Goal: Task Accomplishment & Management: Manage account settings

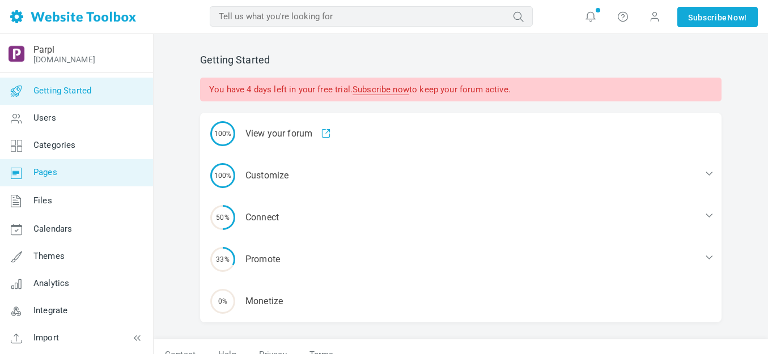
click at [52, 170] on span "Pages" at bounding box center [45, 172] width 24 height 10
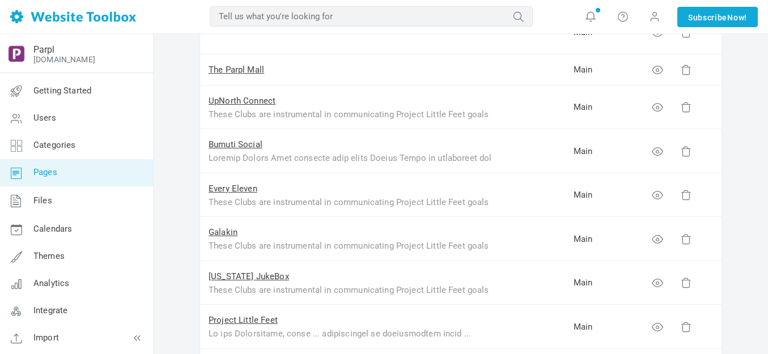
scroll to position [227, 0]
click at [257, 143] on link "Bumuti Social" at bounding box center [236, 145] width 54 height 10
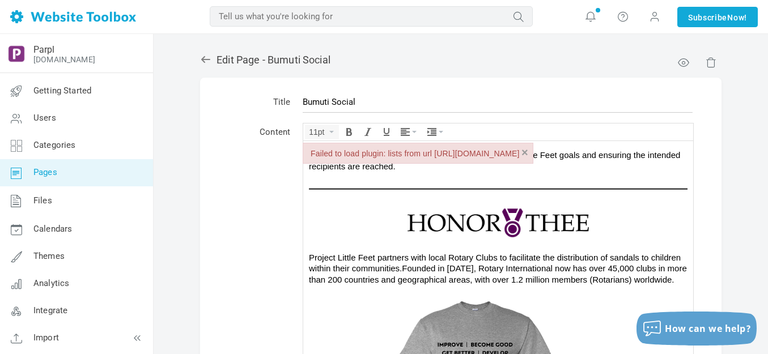
scroll to position [271, 0]
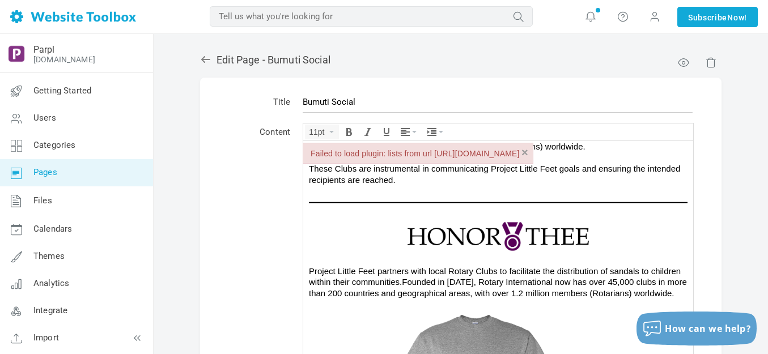
click at [461, 230] on img at bounding box center [498, 236] width 227 height 36
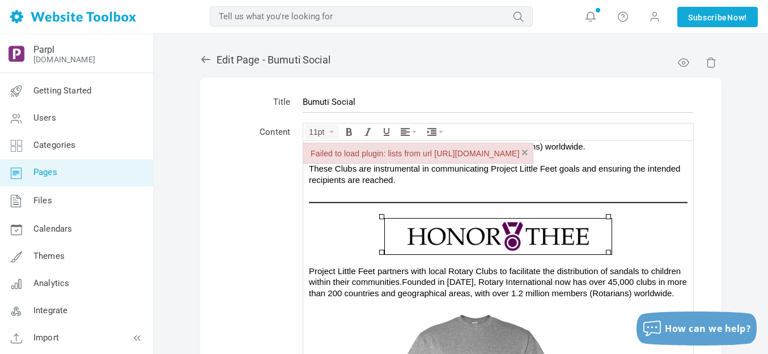
click at [274, 201] on td "Content" at bounding box center [260, 267] width 74 height 297
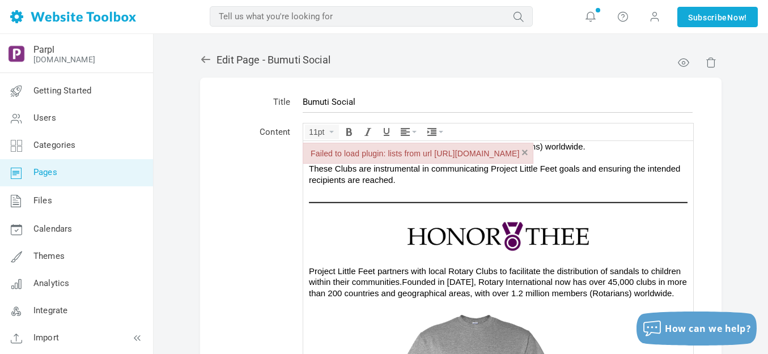
click at [529, 150] on button "×" at bounding box center [525, 152] width 7 height 11
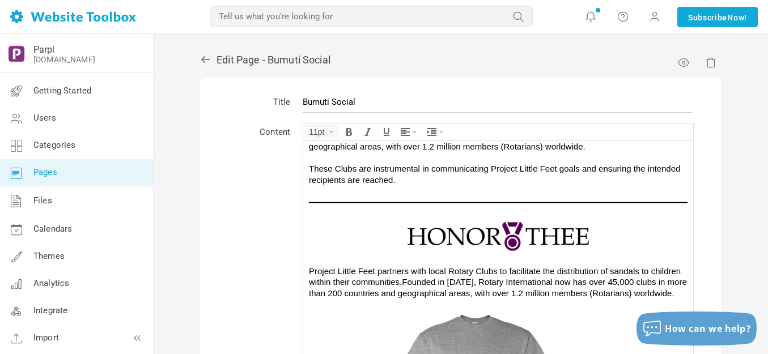
click at [511, 230] on img at bounding box center [498, 236] width 227 height 36
click at [202, 57] on icon at bounding box center [205, 59] width 11 height 11
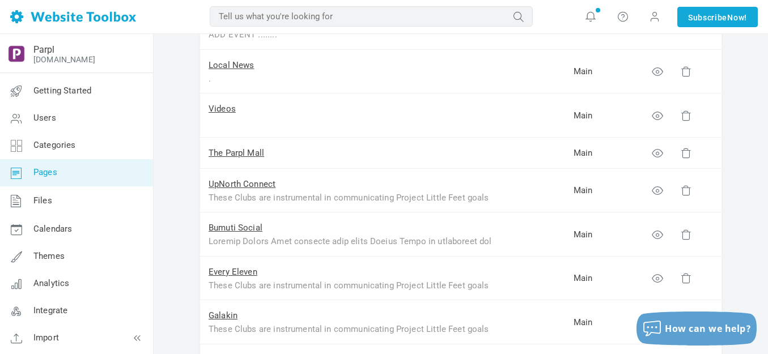
scroll to position [170, 0]
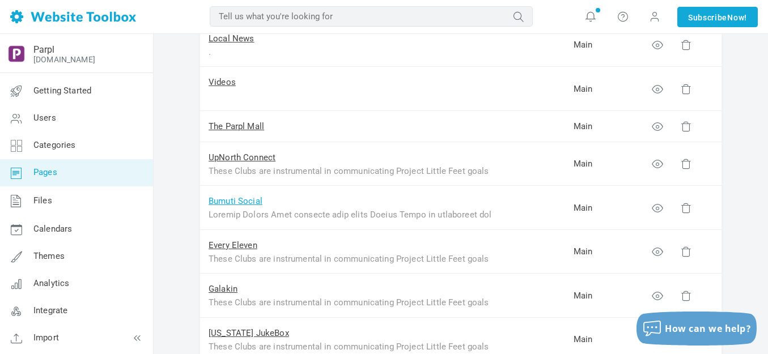
click at [234, 202] on link "Bumuti Social" at bounding box center [236, 201] width 54 height 10
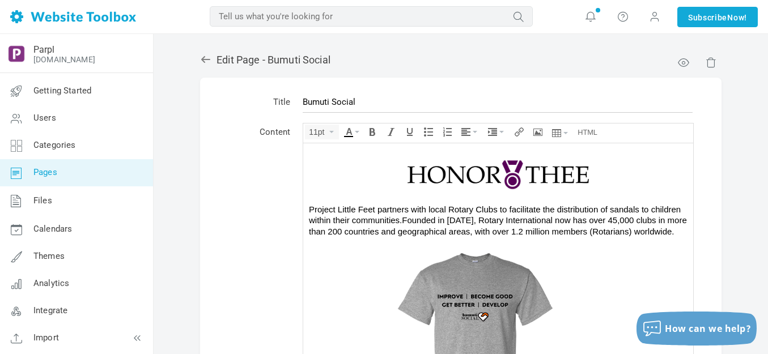
scroll to position [322, 0]
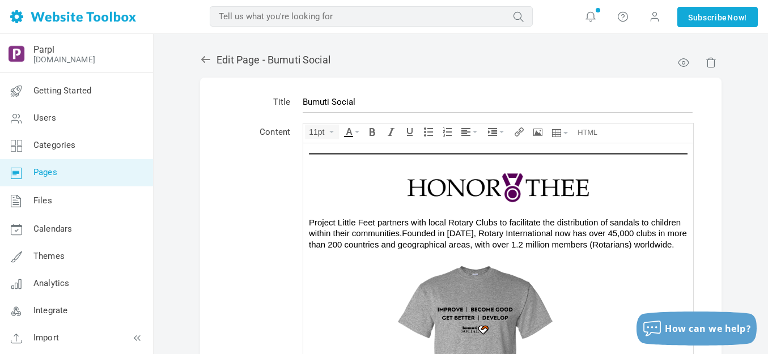
click at [483, 192] on img at bounding box center [498, 188] width 227 height 36
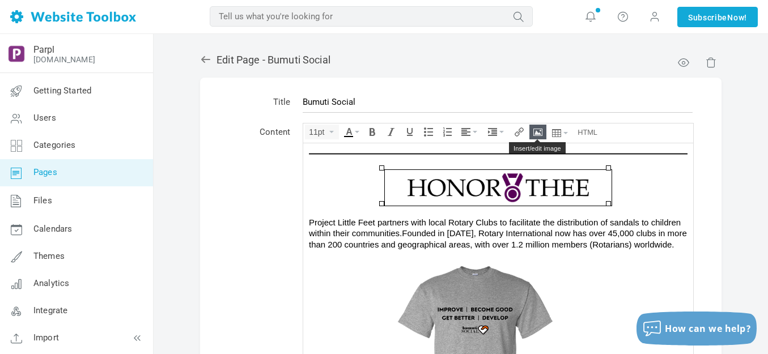
click at [541, 129] on icon "Insert/edit image" at bounding box center [538, 132] width 9 height 9
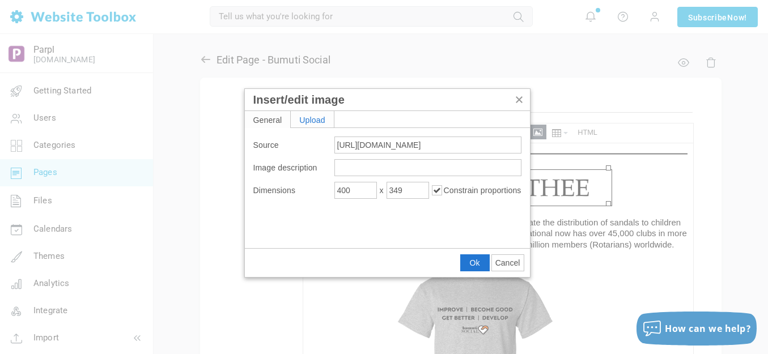
click at [318, 117] on div "Upload" at bounding box center [312, 119] width 43 height 16
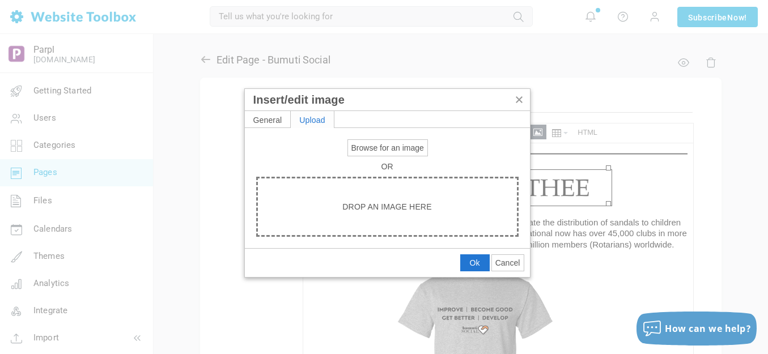
click at [362, 143] on span "Browse for an image" at bounding box center [388, 147] width 73 height 9
type input "C:\fakepath\Honor Thee.png"
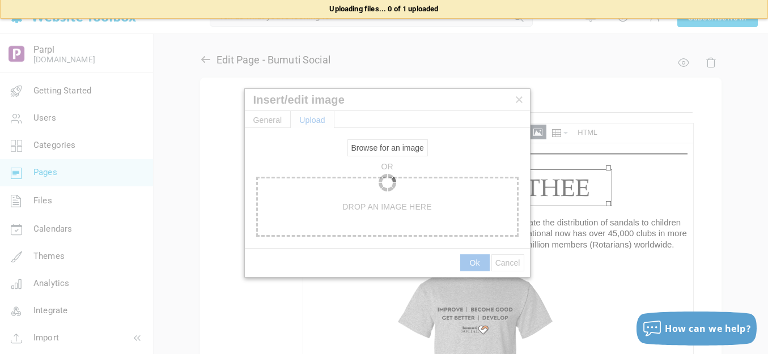
type input "[URL][DOMAIN_NAME]"
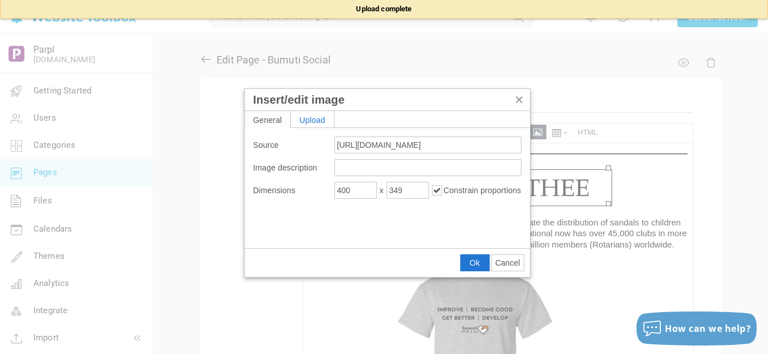
type input "1920"
type input "1363"
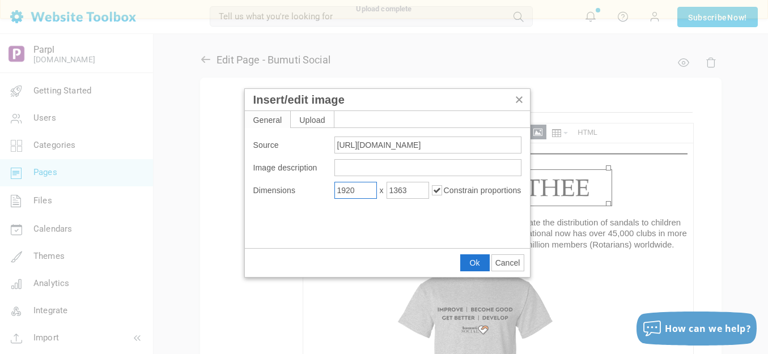
click at [356, 191] on input "1920" at bounding box center [356, 190] width 43 height 17
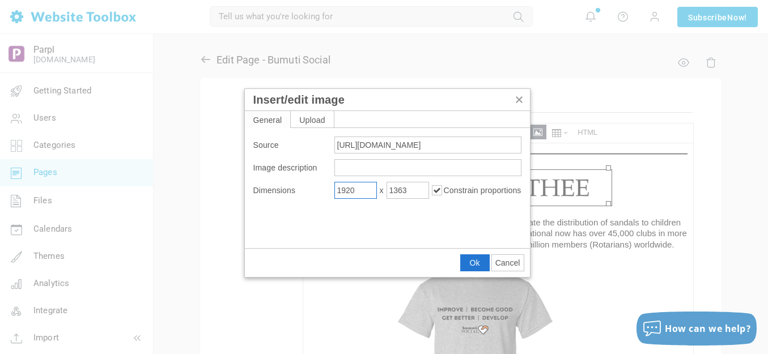
click at [356, 191] on input "1920" at bounding box center [356, 190] width 43 height 17
type input "600"
type input "426"
click at [481, 262] on button "Ok" at bounding box center [475, 263] width 28 height 16
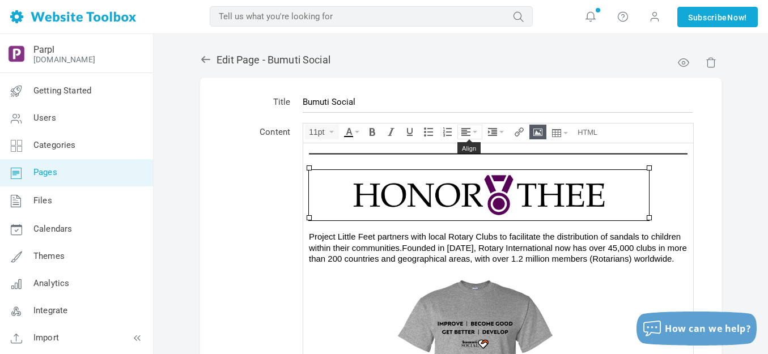
click at [476, 132] on icon "Align" at bounding box center [475, 132] width 5 height 2
click at [470, 164] on icon at bounding box center [467, 166] width 11 height 9
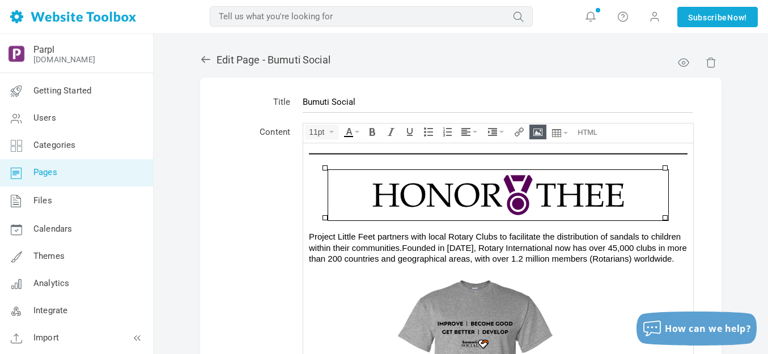
click at [487, 243] on span "Founded in [DATE], Rotary International now has over 45,000 clubs in more than …" at bounding box center [498, 253] width 378 height 21
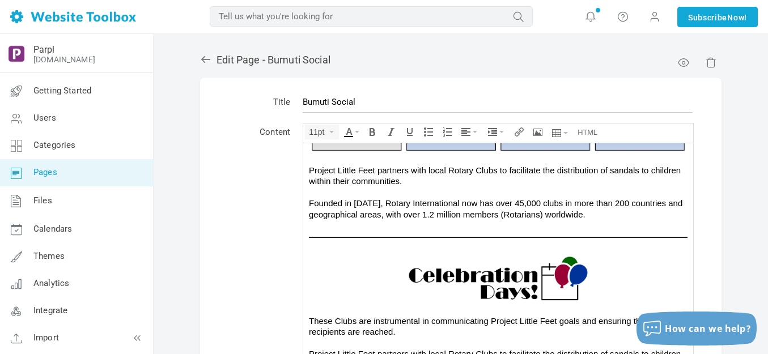
scroll to position [832, 0]
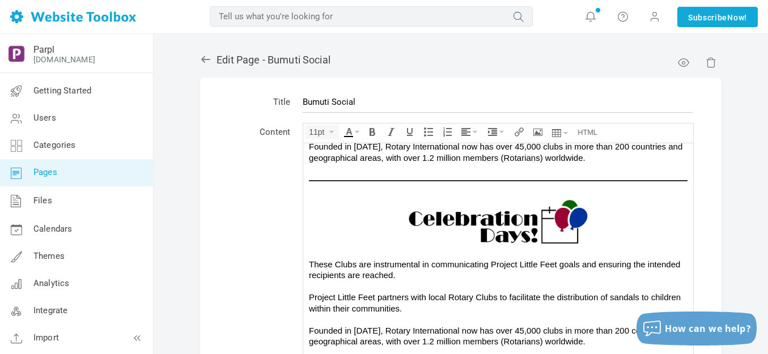
click at [487, 242] on img at bounding box center [498, 221] width 227 height 51
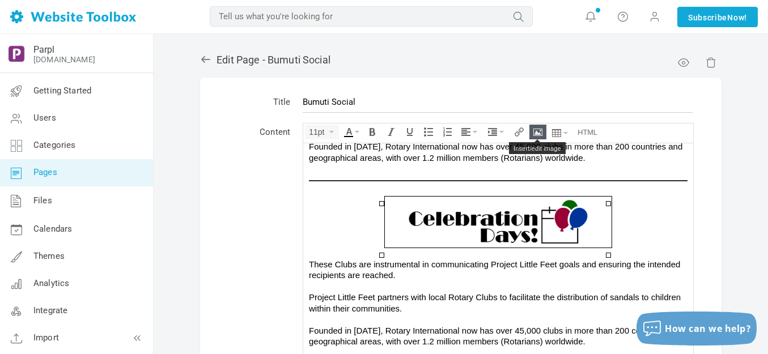
click at [537, 137] on button "Insert/edit image" at bounding box center [538, 132] width 16 height 14
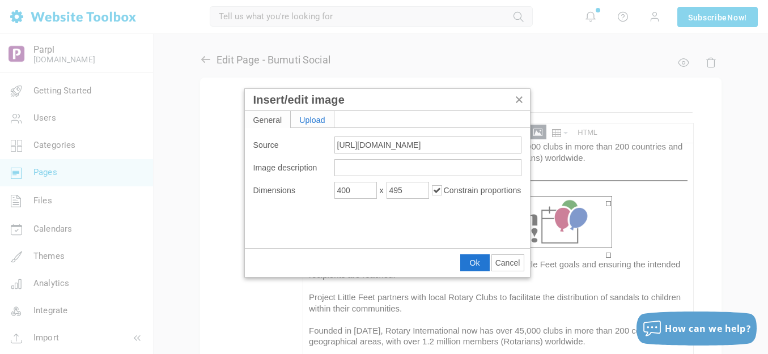
click at [322, 119] on div "Upload" at bounding box center [312, 119] width 43 height 16
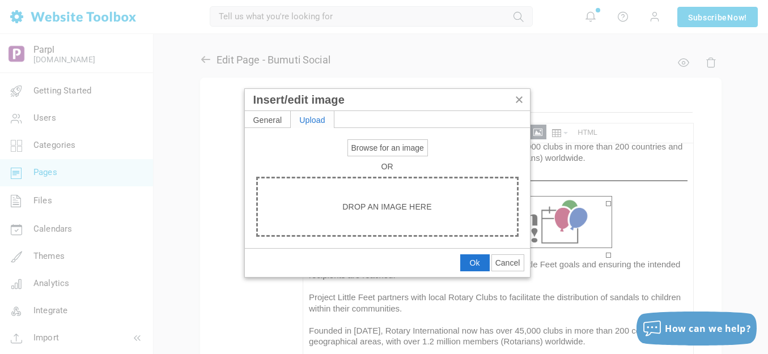
click at [366, 147] on span "Browse for an image" at bounding box center [388, 147] width 73 height 9
type input "C:\fakepath\Celebration Days.png"
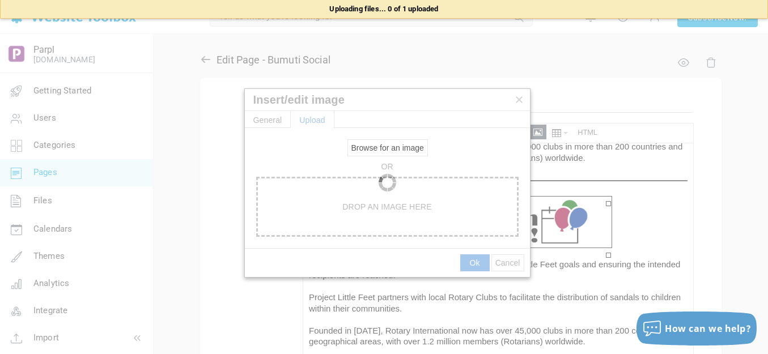
type input "[URL][DOMAIN_NAME]"
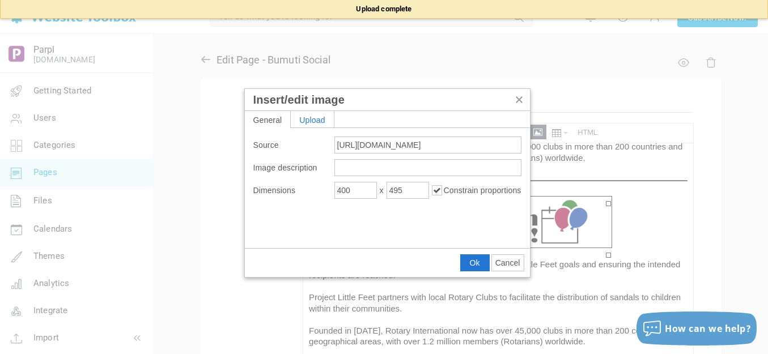
type input "1920"
type input "1968"
click at [368, 193] on input "1920" at bounding box center [356, 190] width 43 height 17
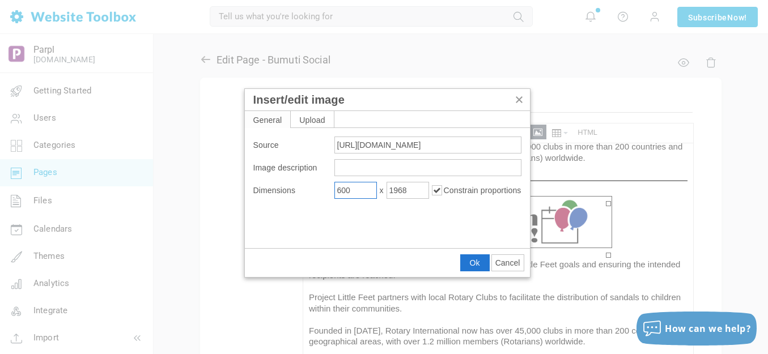
type input "600"
type input "615"
click at [479, 263] on span "Ok" at bounding box center [475, 263] width 10 height 9
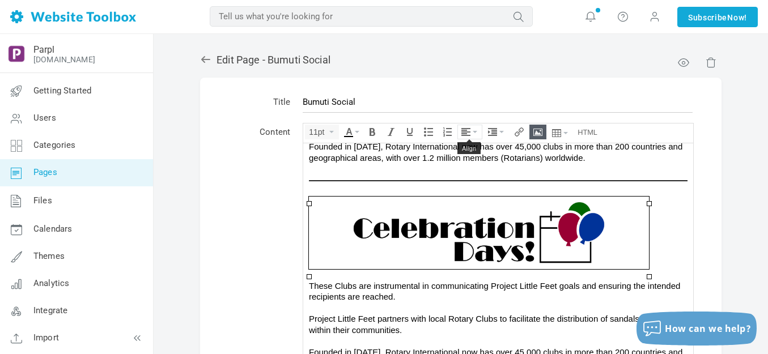
click at [478, 130] on button "Align" at bounding box center [470, 132] width 24 height 14
click at [471, 163] on icon at bounding box center [467, 166] width 11 height 9
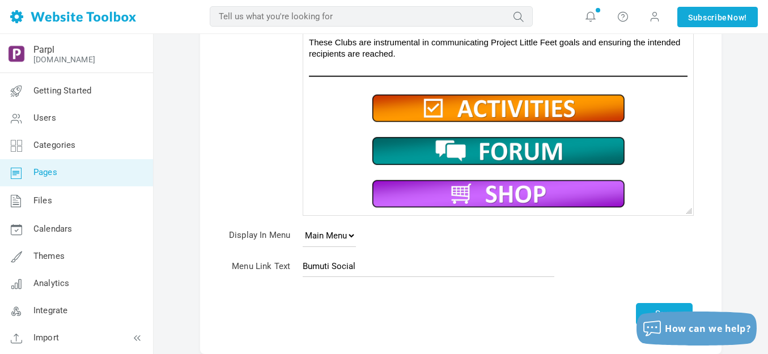
scroll to position [244, 0]
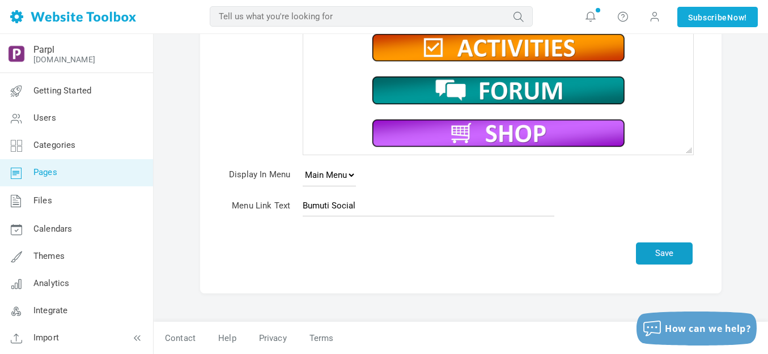
click at [654, 257] on button "Save" at bounding box center [664, 254] width 57 height 22
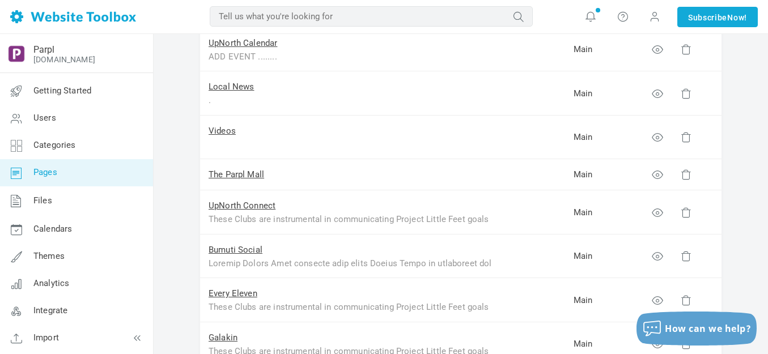
scroll to position [227, 0]
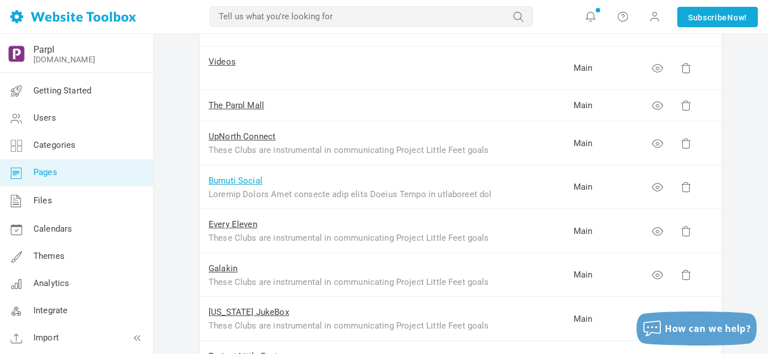
click at [247, 183] on link "Bumuti Social" at bounding box center [236, 181] width 54 height 10
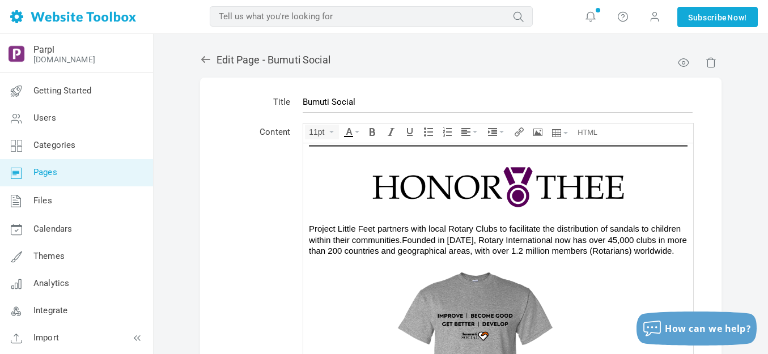
scroll to position [301, 0]
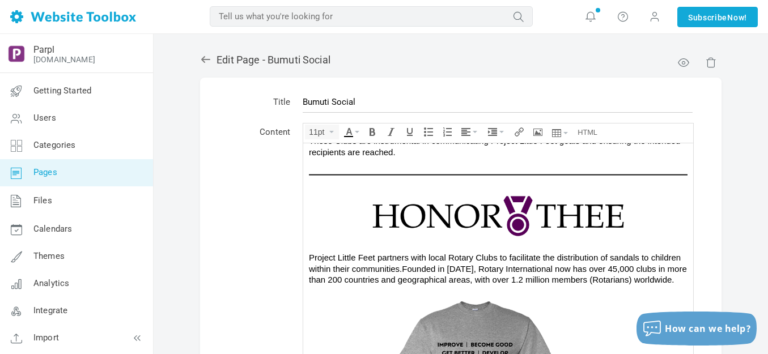
click at [453, 213] on img at bounding box center [498, 216] width 340 height 50
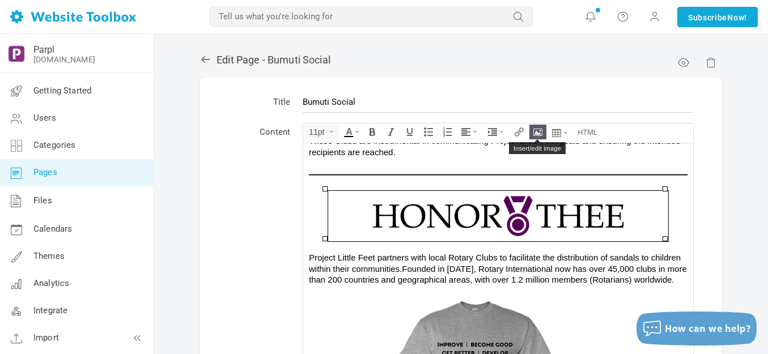
click at [536, 131] on icon "Insert/edit image" at bounding box center [538, 132] width 9 height 9
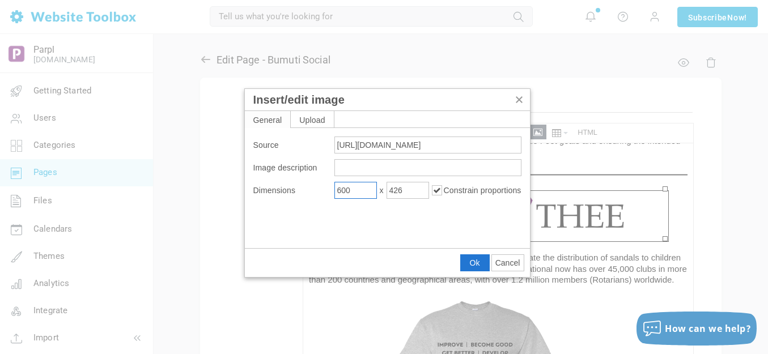
click at [364, 193] on input "600" at bounding box center [356, 190] width 43 height 17
type input "500"
type input "355"
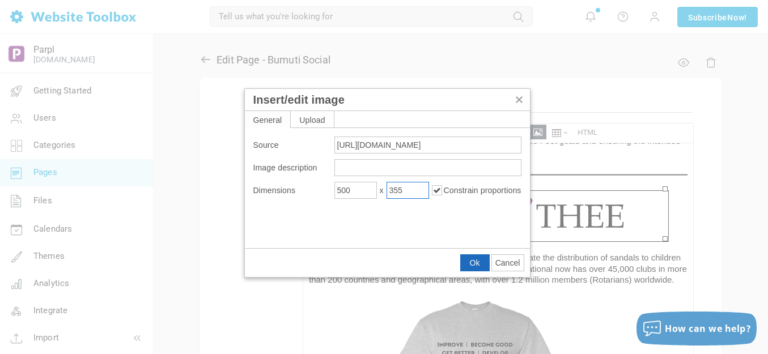
click at [470, 261] on span "Ok" at bounding box center [475, 263] width 10 height 9
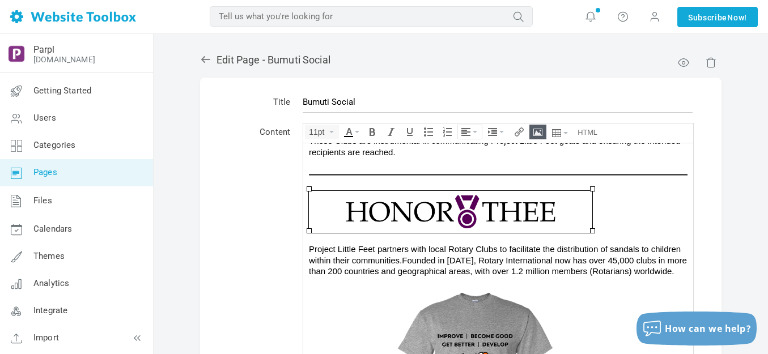
click at [474, 132] on icon "Align" at bounding box center [475, 132] width 5 height 2
click at [471, 164] on icon at bounding box center [467, 166] width 11 height 9
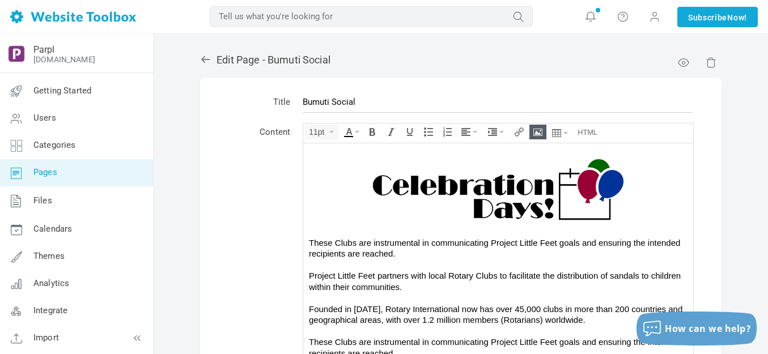
scroll to position [868, 0]
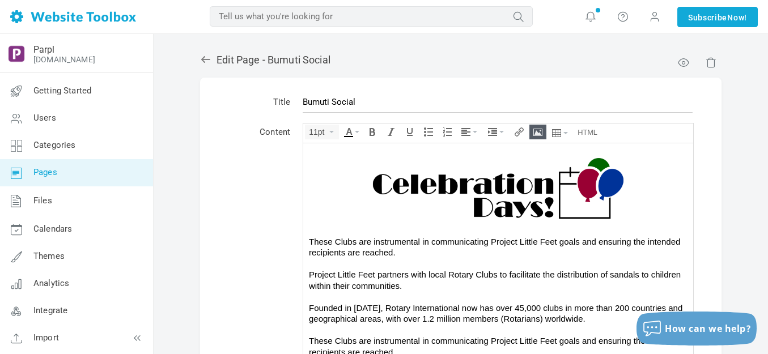
click at [484, 209] on img at bounding box center [498, 188] width 340 height 73
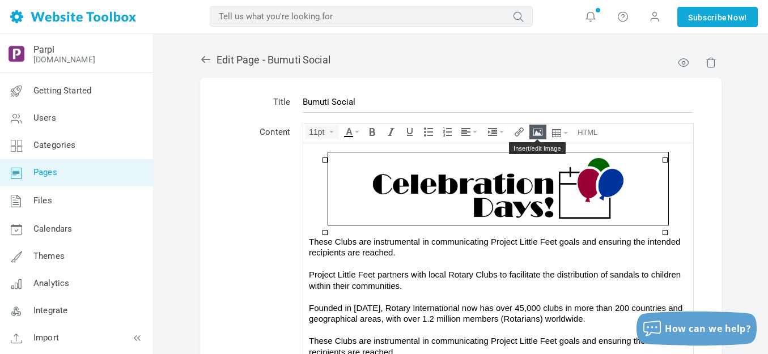
click at [535, 129] on icon "Insert/edit image" at bounding box center [538, 132] width 9 height 9
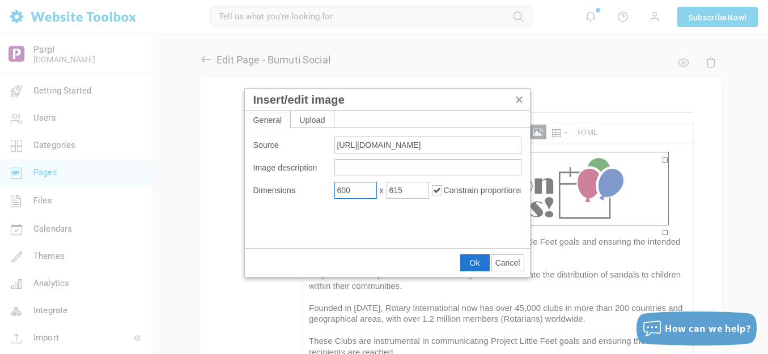
click at [352, 192] on input "600" at bounding box center [356, 190] width 43 height 17
type input "500"
type input "513"
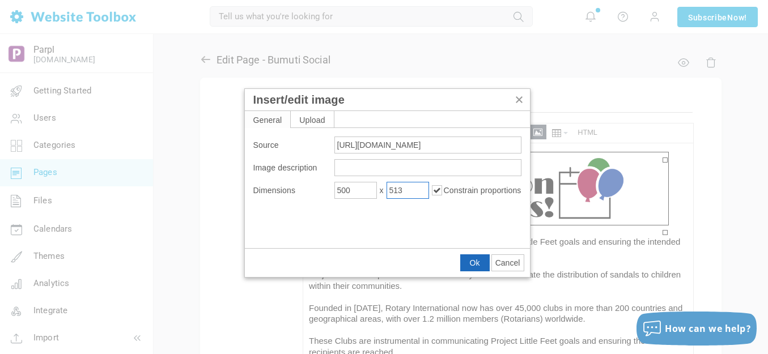
click at [472, 262] on span "Ok" at bounding box center [475, 263] width 10 height 9
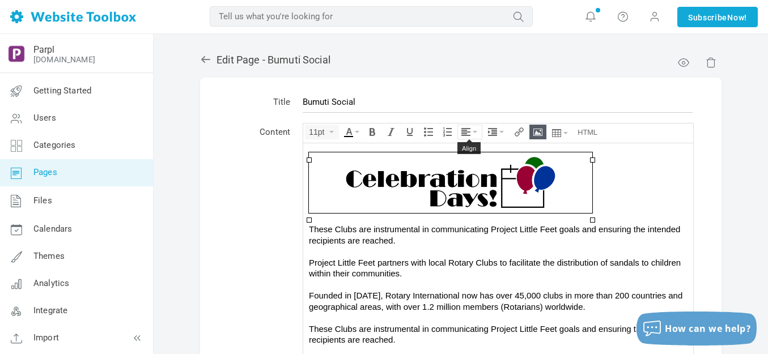
click at [474, 131] on icon "Align" at bounding box center [475, 132] width 5 height 2
click at [466, 167] on icon at bounding box center [467, 166] width 11 height 9
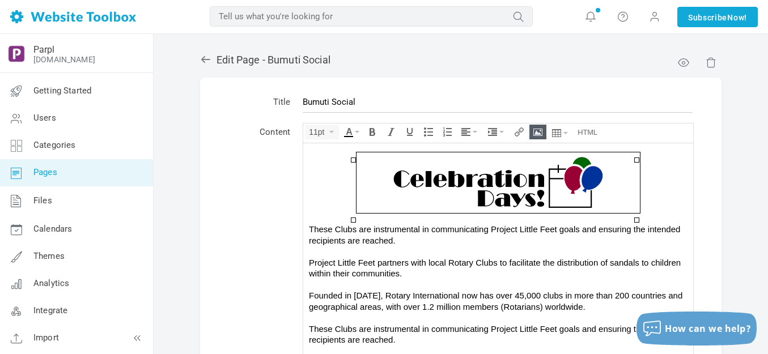
click at [472, 246] on div "These Clubs are instrumental in communicating Project Little Feet goals and ens…" at bounding box center [498, 234] width 379 height 22
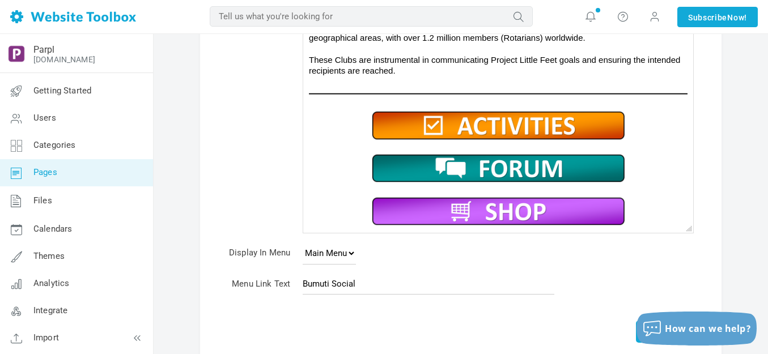
scroll to position [244, 0]
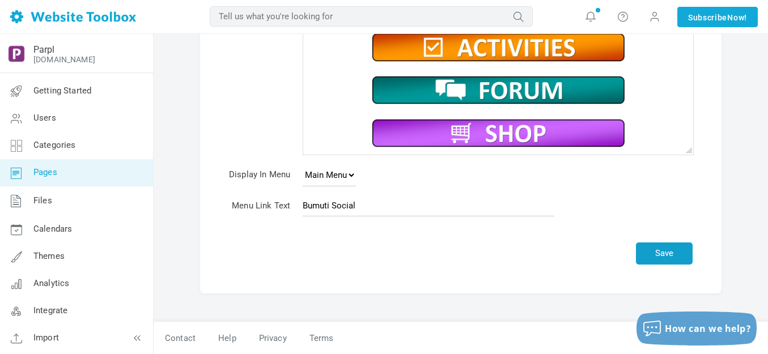
click at [665, 250] on button "Save" at bounding box center [664, 254] width 57 height 22
